Goal: Information Seeking & Learning: Learn about a topic

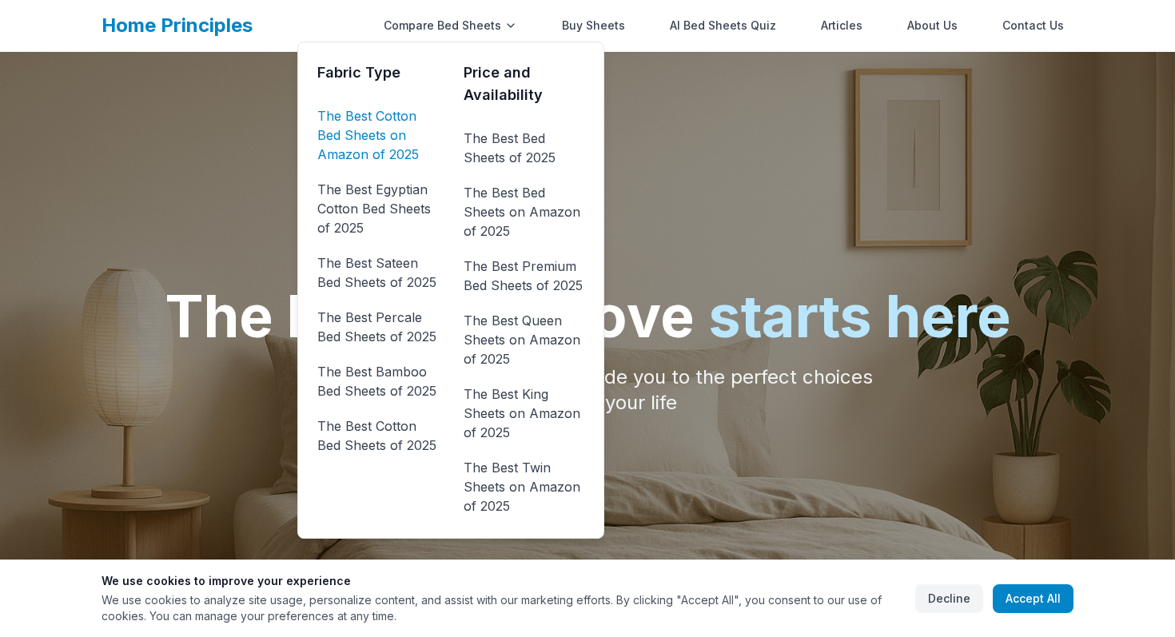
click at [376, 131] on link "The Best Cotton Bed Sheets on Amazon of 2025" at bounding box center [377, 135] width 121 height 64
click at [400, 121] on link "The Best Cotton Bed Sheets on Amazon of 2025" at bounding box center [377, 135] width 121 height 64
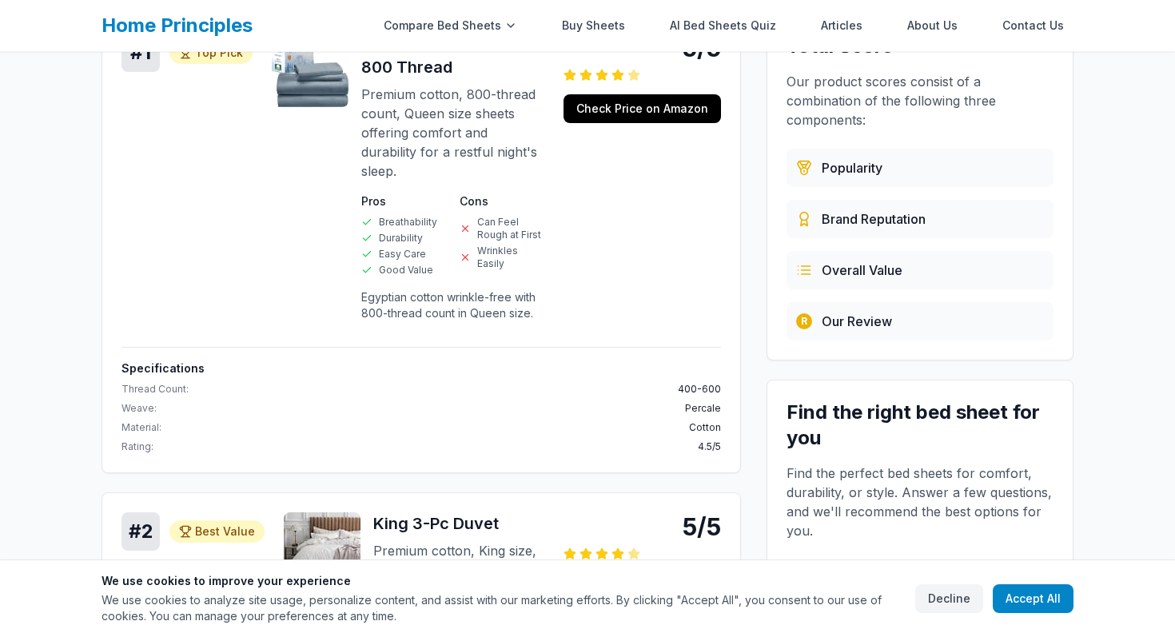
scroll to position [241, 0]
